Goal: Transaction & Acquisition: Subscribe to service/newsletter

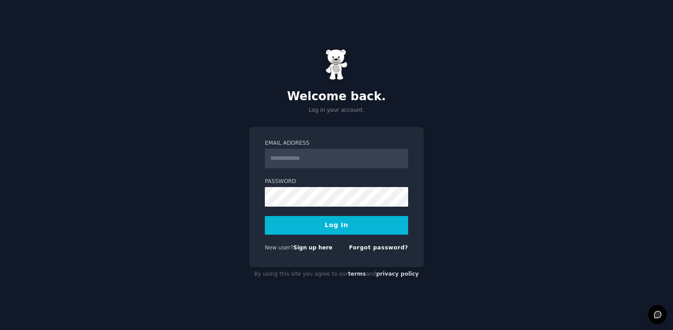
click at [352, 167] on input "Email Address" at bounding box center [336, 159] width 143 height 20
type input "**********"
click at [265, 216] on button "Log In" at bounding box center [336, 225] width 143 height 19
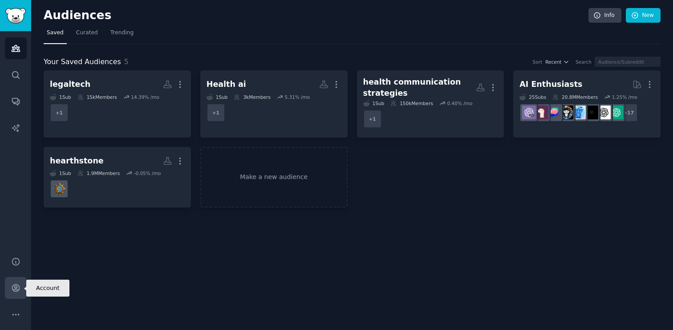
click at [19, 290] on icon "Sidebar" at bounding box center [15, 287] width 9 height 9
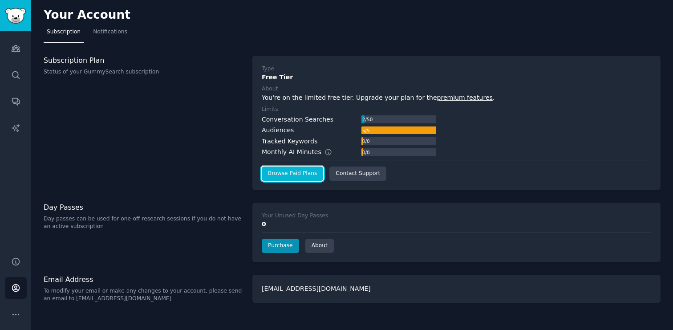
click at [288, 173] on link "Browse Paid Plans" at bounding box center [292, 173] width 61 height 14
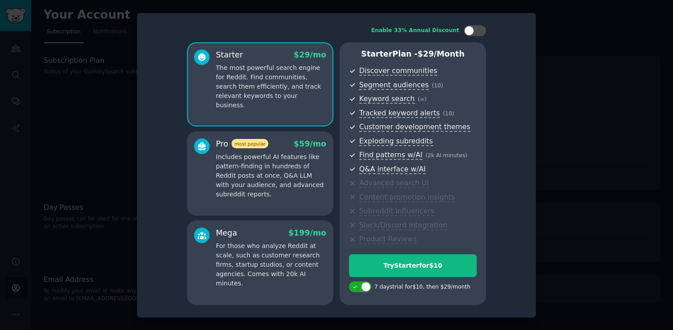
click at [286, 183] on p "Includes powerful AI features like pattern-finding in hundreds of Reddit posts …" at bounding box center [271, 175] width 110 height 47
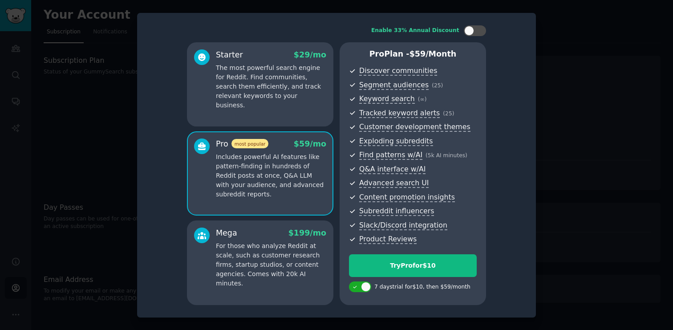
click at [302, 268] on p "For those who analyze Reddit at scale, such as customer research firms, startup…" at bounding box center [271, 264] width 110 height 47
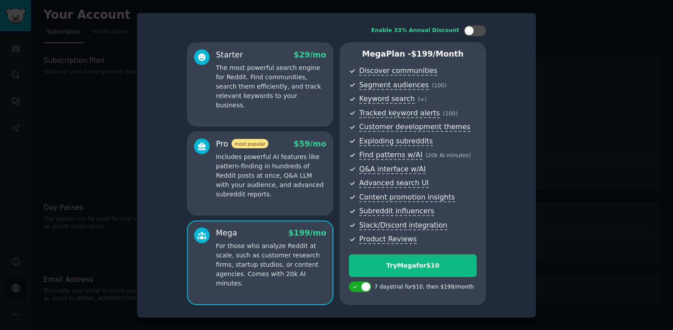
click at [280, 184] on p "Includes powerful AI features like pattern-finding in hundreds of Reddit posts …" at bounding box center [271, 175] width 110 height 47
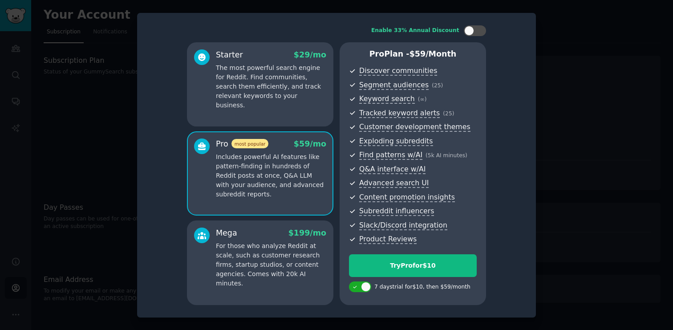
click at [312, 175] on p "Includes powerful AI features like pattern-finding in hundreds of Reddit posts …" at bounding box center [271, 175] width 110 height 47
click at [278, 273] on p "For those who analyze Reddit at scale, such as customer research firms, startup…" at bounding box center [271, 264] width 110 height 47
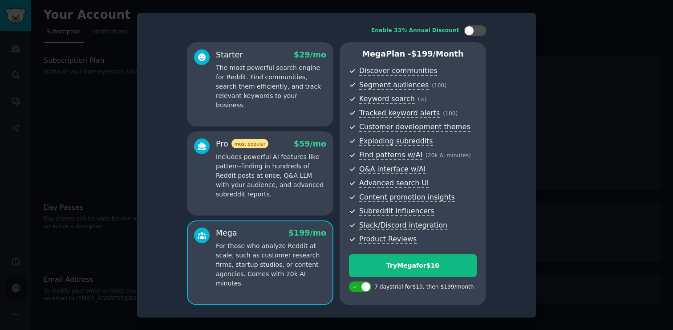
click at [287, 201] on div "Pro most popular $ 59 /mo Includes powerful AI features like pattern-finding in…" at bounding box center [260, 173] width 146 height 85
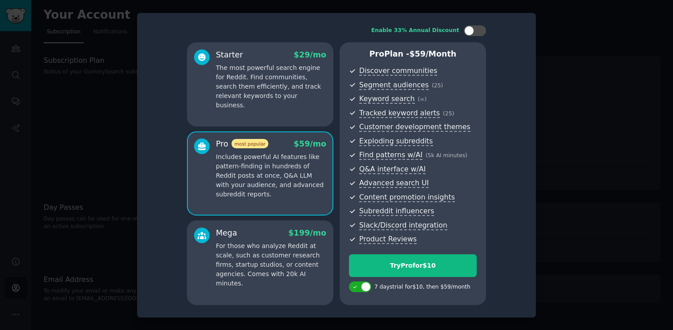
click at [278, 252] on p "For those who analyze Reddit at scale, such as customer research firms, startup…" at bounding box center [271, 264] width 110 height 47
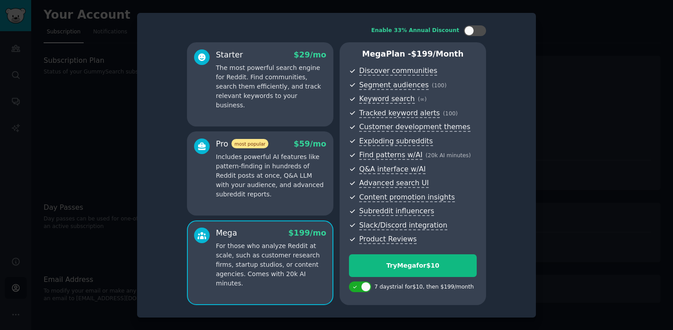
click at [297, 93] on p "The most powerful search engine for Reddit. Find communities, search them effic…" at bounding box center [271, 86] width 110 height 47
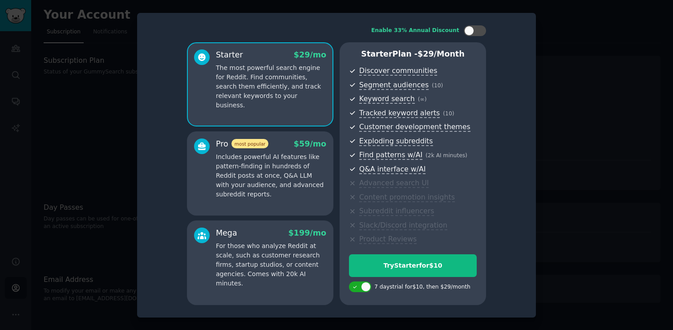
click at [285, 160] on p "Includes powerful AI features like pattern-finding in hundreds of Reddit posts …" at bounding box center [271, 175] width 110 height 47
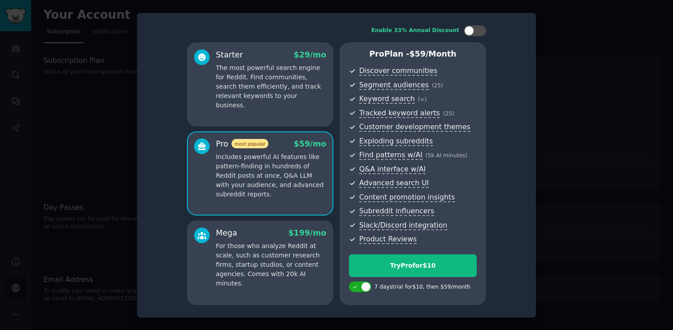
click at [287, 89] on p "The most powerful search engine for Reddit. Find communities, search them effic…" at bounding box center [271, 86] width 110 height 47
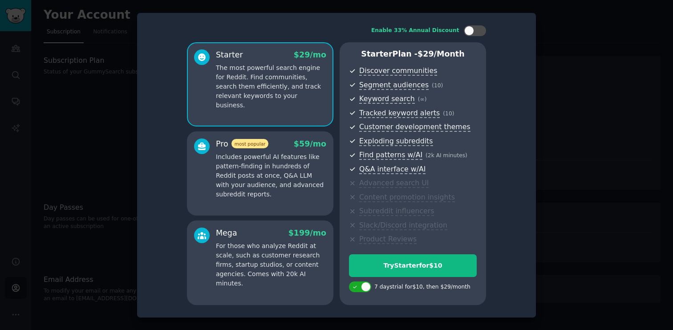
click at [289, 173] on p "Includes powerful AI features like pattern-finding in hundreds of Reddit posts …" at bounding box center [271, 175] width 110 height 47
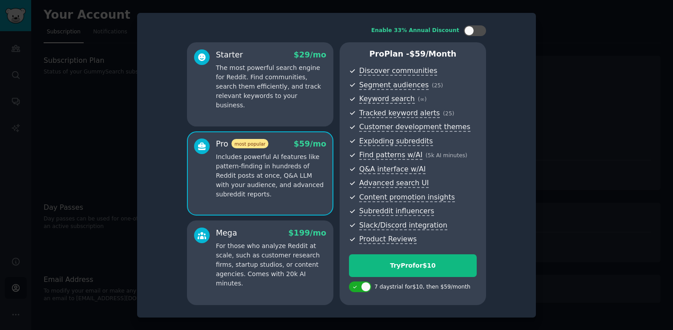
click at [288, 242] on p "For those who analyze Reddit at scale, such as customer research firms, startup…" at bounding box center [271, 264] width 110 height 47
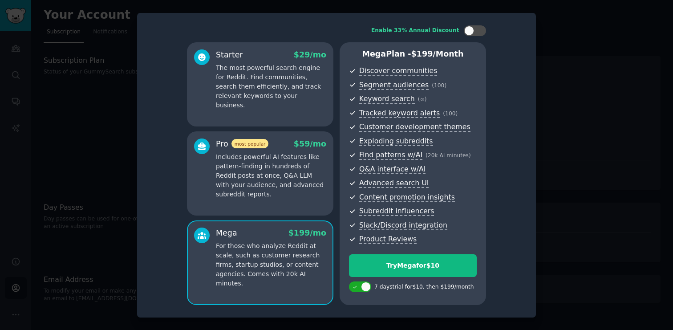
click at [304, 174] on p "Includes powerful AI features like pattern-finding in hundreds of Reddit posts …" at bounding box center [271, 175] width 110 height 47
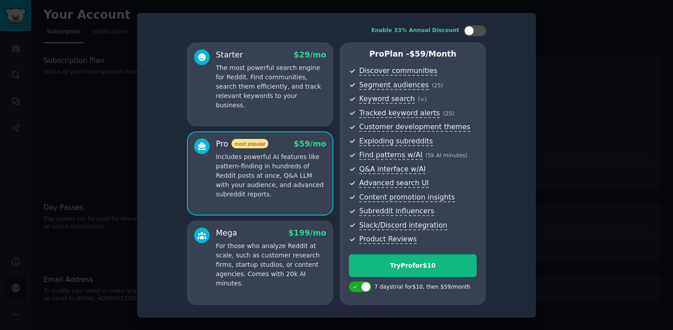
click at [274, 267] on p "For those who analyze Reddit at scale, such as customer research firms, startup…" at bounding box center [271, 264] width 110 height 47
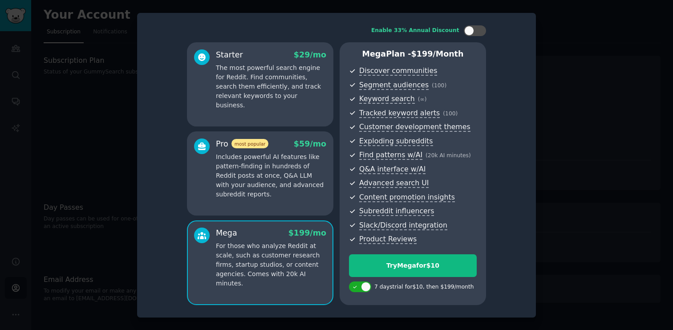
click at [282, 182] on p "Includes powerful AI features like pattern-finding in hundreds of Reddit posts …" at bounding box center [271, 175] width 110 height 47
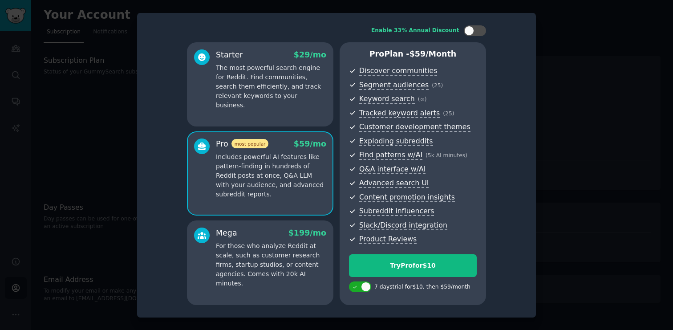
click at [296, 101] on div "Starter $ 29 /mo The most powerful search engine for Reddit. Find communities, …" at bounding box center [260, 84] width 146 height 85
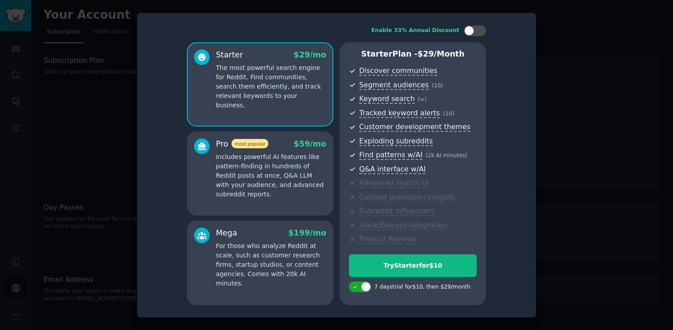
click at [289, 195] on p "Includes powerful AI features like pattern-finding in hundreds of Reddit posts …" at bounding box center [271, 175] width 110 height 47
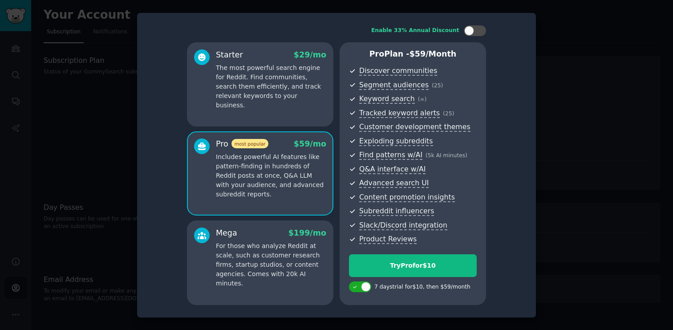
click at [316, 104] on div "Starter $ 29 /mo The most powerful search engine for Reddit. Find communities, …" at bounding box center [260, 84] width 146 height 85
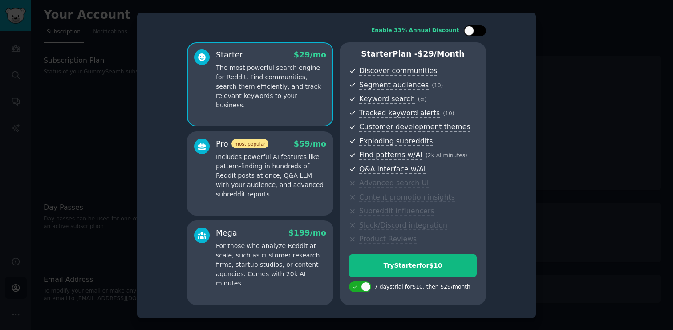
click at [472, 30] on div at bounding box center [469, 31] width 10 height 10
checkbox input "true"
click at [306, 102] on div "Starter $ 29 $ 19 /mo The most powerful search engine for Reddit. Find communit…" at bounding box center [260, 84] width 146 height 85
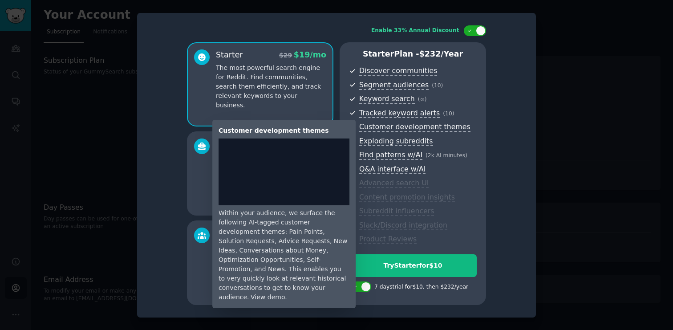
click at [380, 126] on span "Customer development themes" at bounding box center [414, 126] width 111 height 9
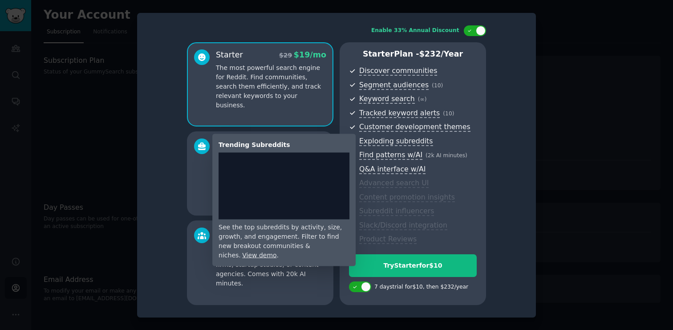
click at [377, 142] on span "Exploding subreddits" at bounding box center [395, 141] width 73 height 9
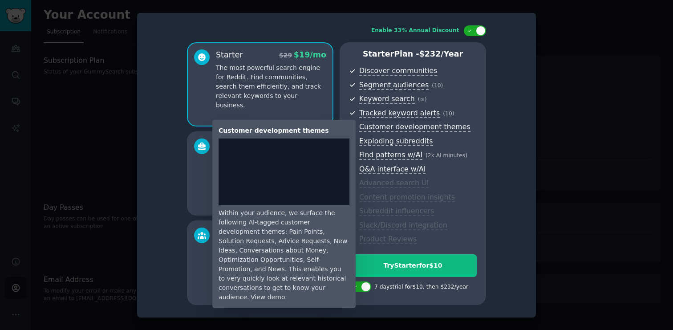
click at [399, 125] on span "Customer development themes" at bounding box center [414, 126] width 111 height 9
click at [368, 128] on span "Customer development themes" at bounding box center [414, 126] width 111 height 9
click at [321, 165] on p "Includes powerful AI features like pattern-finding in hundreds of Reddit posts …" at bounding box center [271, 175] width 110 height 47
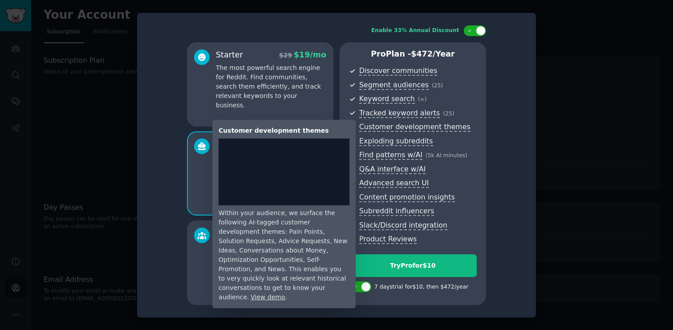
click at [377, 129] on span "Customer development themes" at bounding box center [414, 126] width 111 height 9
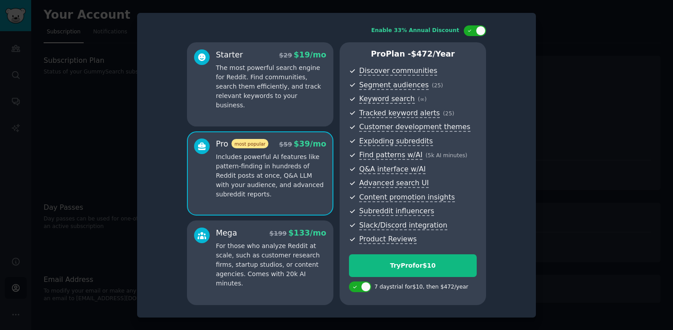
click at [331, 152] on div "Pro most popular $ 59 $ 39 /mo Includes powerful AI features like pattern-findi…" at bounding box center [260, 173] width 146 height 85
click at [287, 103] on div "Starter $ 29 $ 19 /mo The most powerful search engine for Reddit. Find communit…" at bounding box center [260, 84] width 146 height 85
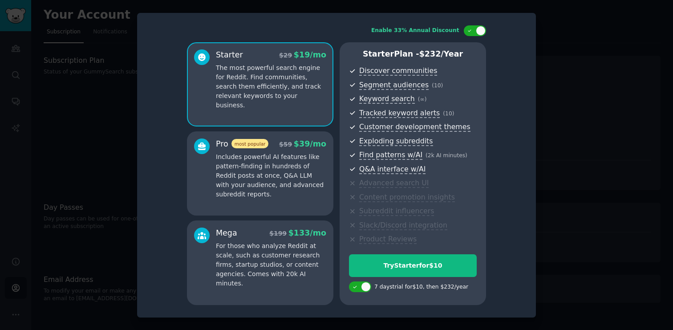
click at [115, 126] on div at bounding box center [336, 165] width 673 height 330
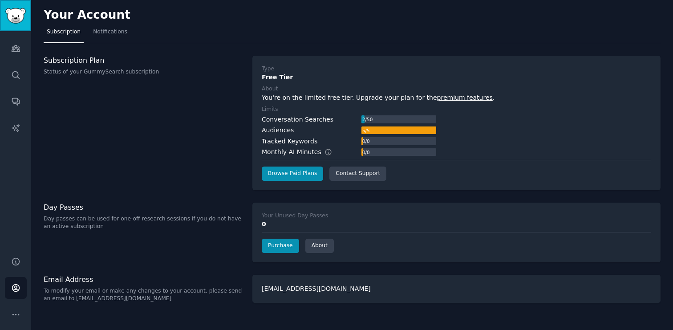
click at [11, 17] on img "Sidebar" at bounding box center [15, 16] width 20 height 16
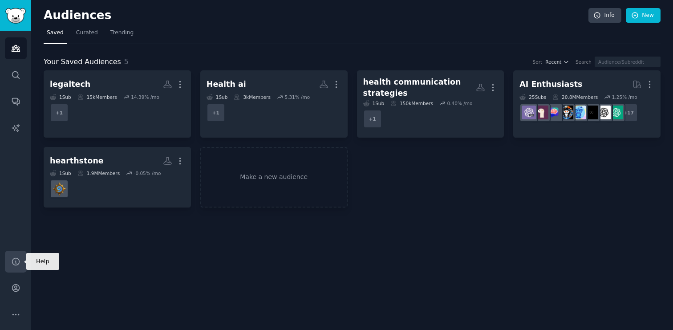
click at [19, 263] on icon "Sidebar" at bounding box center [15, 261] width 9 height 9
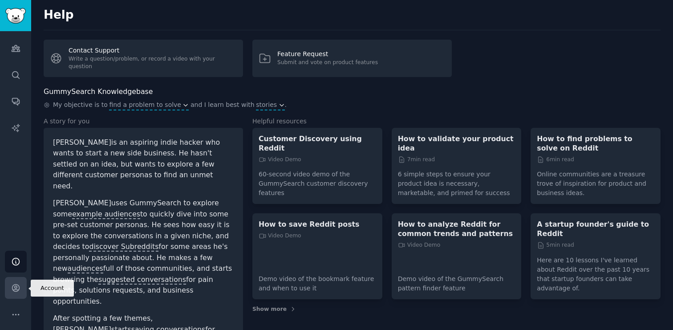
click at [15, 284] on icon "Sidebar" at bounding box center [15, 287] width 7 height 7
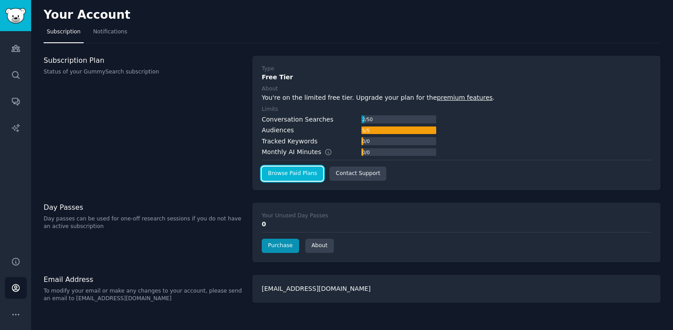
click at [303, 176] on link "Browse Paid Plans" at bounding box center [292, 173] width 61 height 14
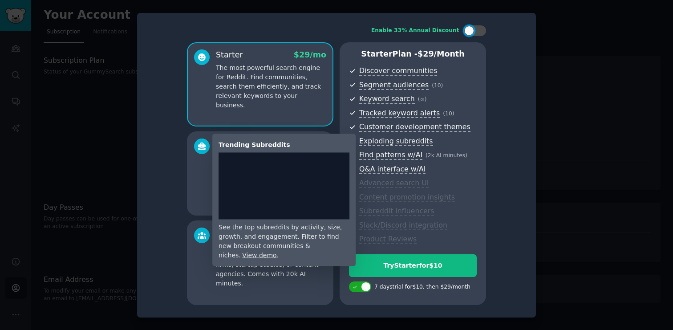
click at [391, 140] on span "Exploding subreddits" at bounding box center [395, 141] width 73 height 9
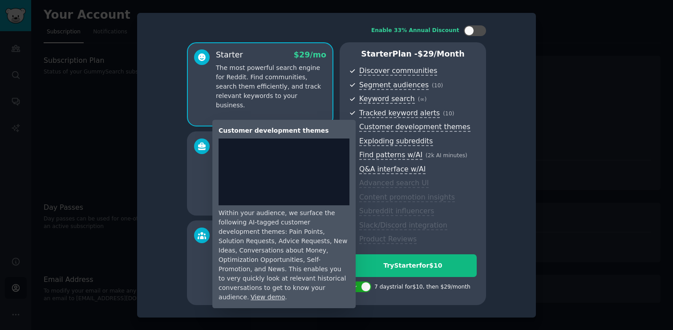
click at [375, 125] on span "Customer development themes" at bounding box center [414, 126] width 111 height 9
click at [375, 128] on span "Customer development themes" at bounding box center [414, 126] width 111 height 9
click at [372, 129] on span "Customer development themes" at bounding box center [414, 126] width 111 height 9
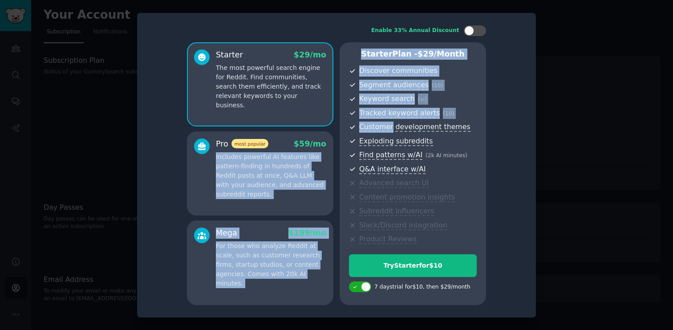
drag, startPoint x: 372, startPoint y: 129, endPoint x: 328, endPoint y: 139, distance: 45.1
click at [328, 139] on div "Starter $ 29 /mo The most powerful search engine for Reddit. Find communities, …" at bounding box center [336, 173] width 299 height 262
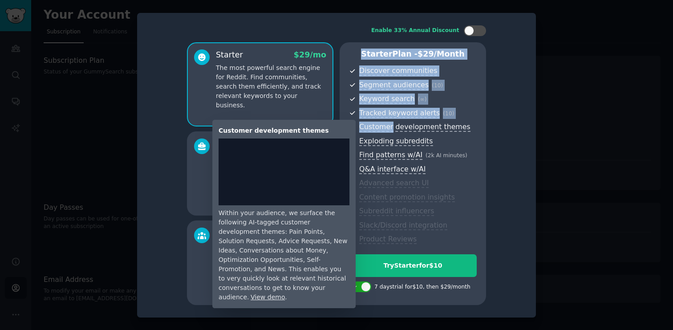
click at [365, 129] on span "Customer development themes" at bounding box center [414, 126] width 111 height 9
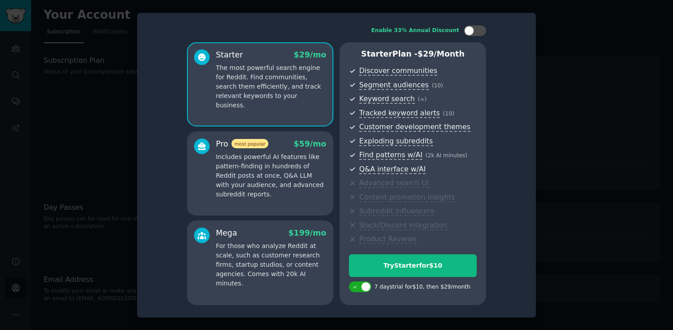
click at [307, 179] on p "Includes powerful AI features like pattern-finding in hundreds of Reddit posts …" at bounding box center [271, 175] width 110 height 47
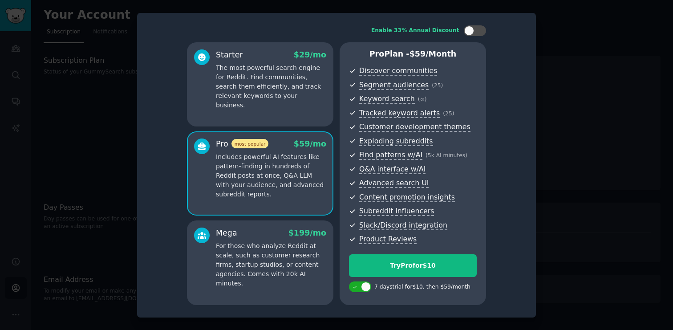
click at [410, 121] on ul "Discover communities Segment audiences ( 25 ) Keyword search ( ∞ ) Tracked keyw…" at bounding box center [413, 154] width 128 height 179
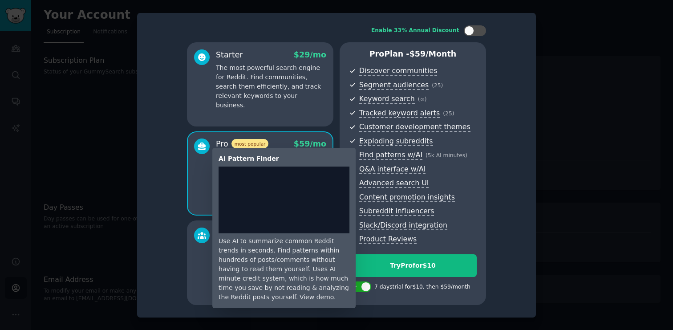
click at [389, 154] on span "Find patterns w/AI" at bounding box center [390, 154] width 63 height 9
click at [379, 169] on span "Q&A interface w/AI" at bounding box center [392, 169] width 66 height 9
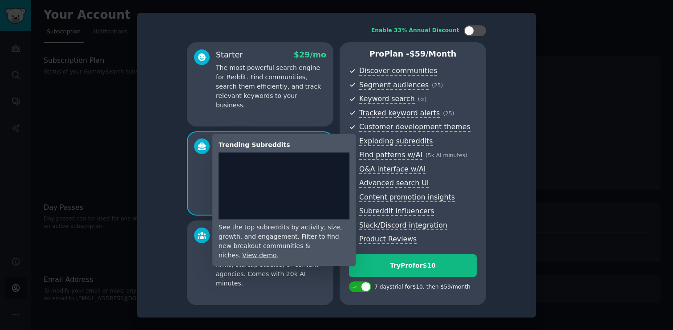
click at [375, 140] on span "Exploding subreddits" at bounding box center [395, 141] width 73 height 9
